Goal: Transaction & Acquisition: Purchase product/service

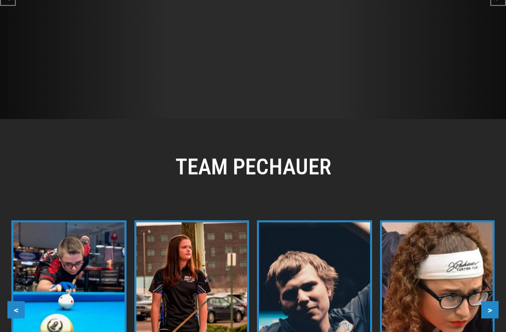
scroll to position [724, 0]
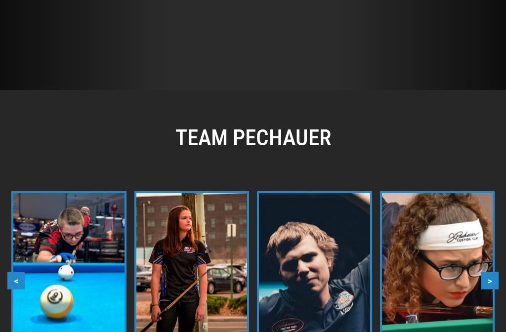
click at [468, 239] on img at bounding box center [437, 265] width 111 height 144
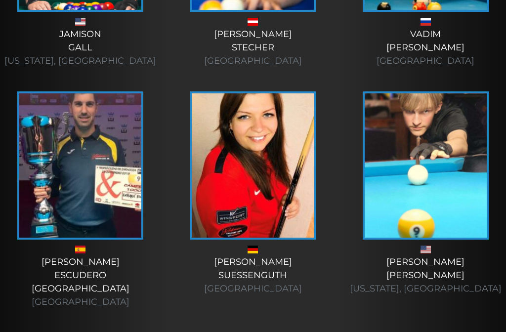
scroll to position [3181, 0]
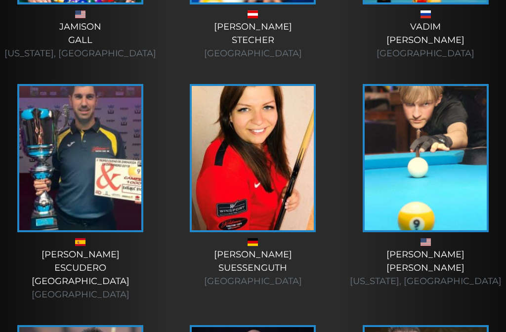
click at [501, 188] on link "[PERSON_NAME] [US_STATE], [GEOGRAPHIC_DATA]" at bounding box center [425, 186] width 153 height 204
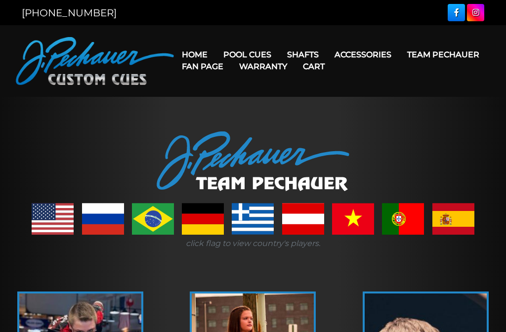
click at [324, 42] on link "Shafts" at bounding box center [302, 54] width 47 height 25
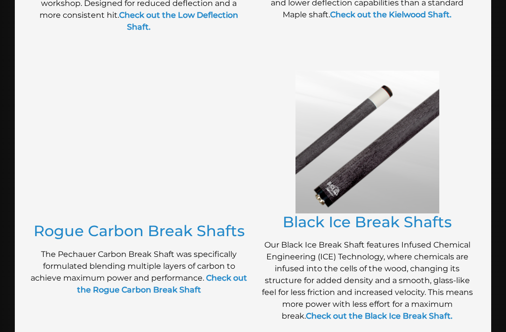
scroll to position [727, 0]
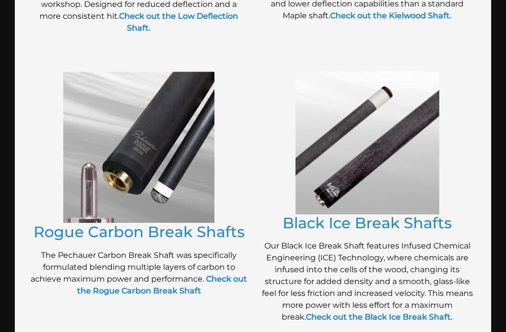
click at [438, 117] on img at bounding box center [367, 143] width 144 height 143
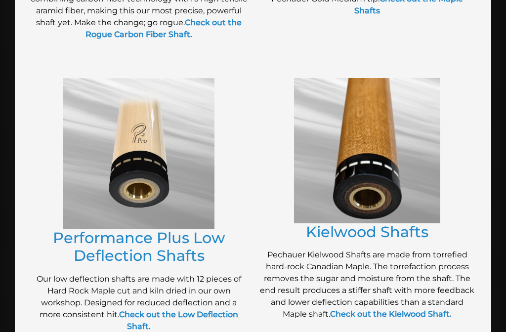
scroll to position [391, 0]
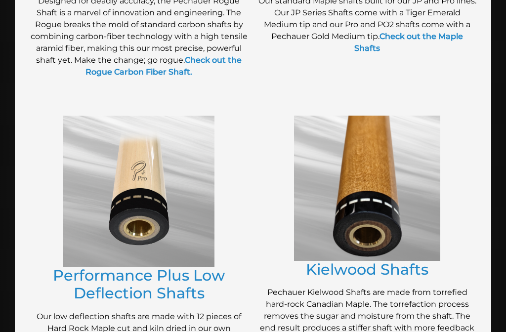
click at [430, 200] on img at bounding box center [367, 188] width 146 height 145
click at [419, 254] on img at bounding box center [367, 188] width 146 height 145
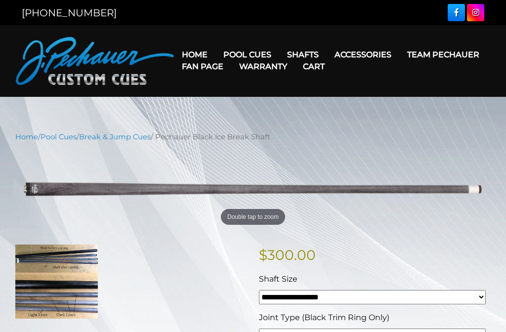
click at [468, 188] on img at bounding box center [252, 189] width 475 height 79
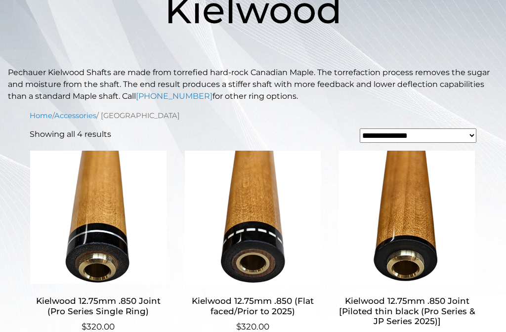
scroll to position [178, 0]
